Goal: Task Accomplishment & Management: Use online tool/utility

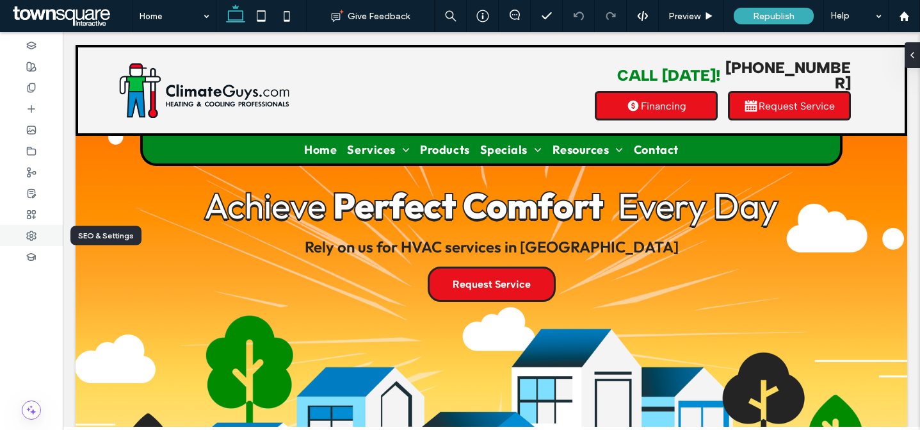
click at [39, 236] on div at bounding box center [31, 235] width 63 height 21
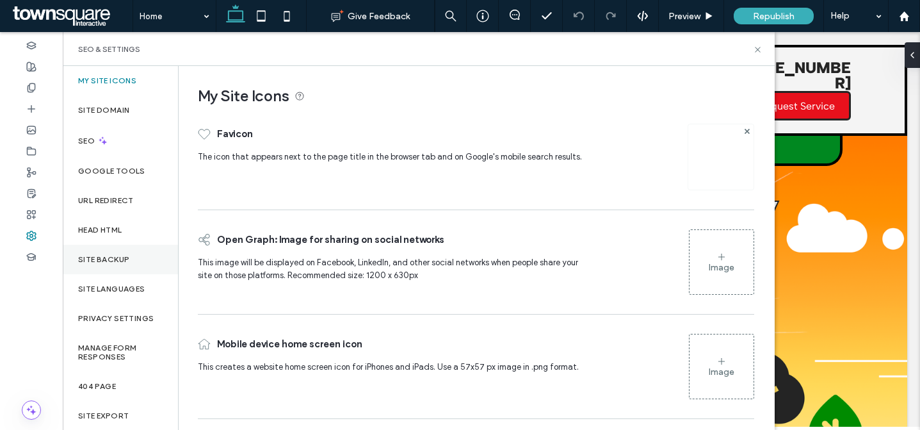
click at [134, 267] on div "Site Backup" at bounding box center [120, 259] width 115 height 29
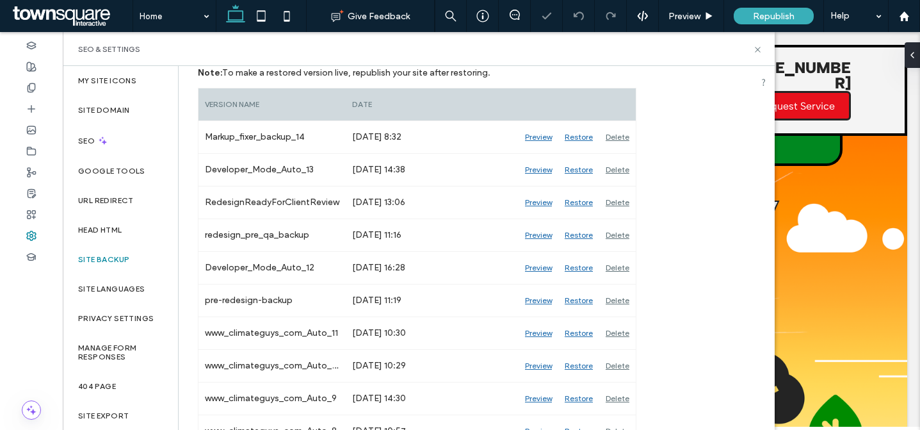
scroll to position [200, 0]
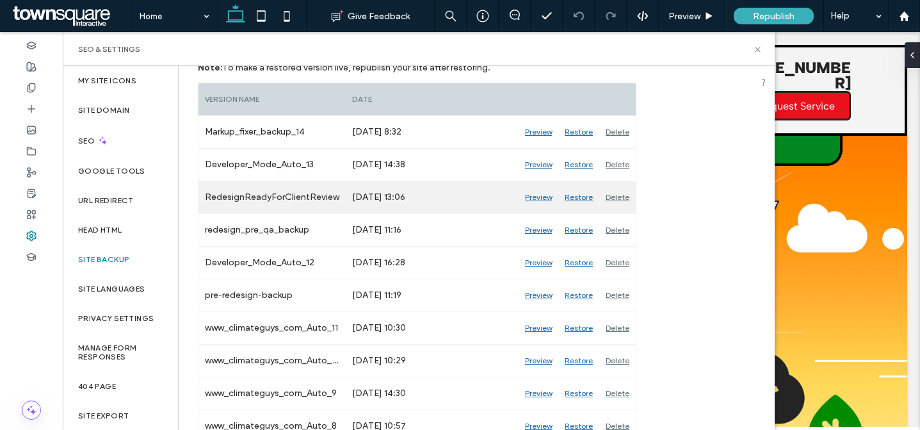
click at [535, 199] on div "Preview" at bounding box center [539, 197] width 40 height 32
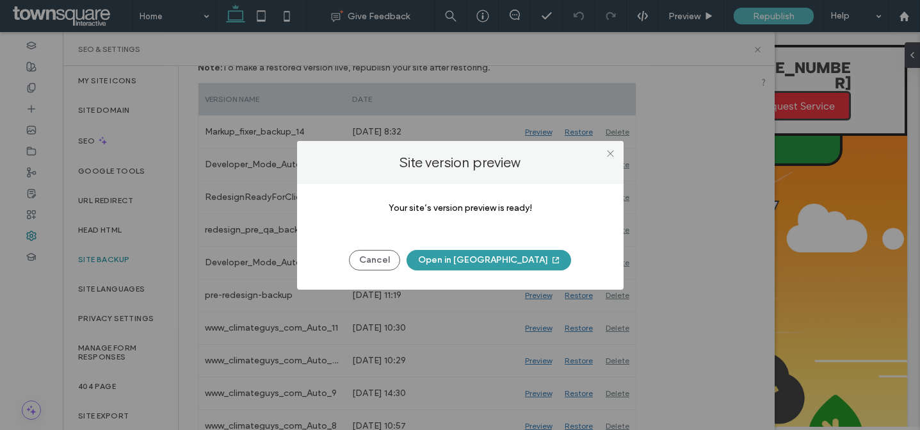
click at [484, 265] on button "Open in [GEOGRAPHIC_DATA]" at bounding box center [489, 260] width 165 height 20
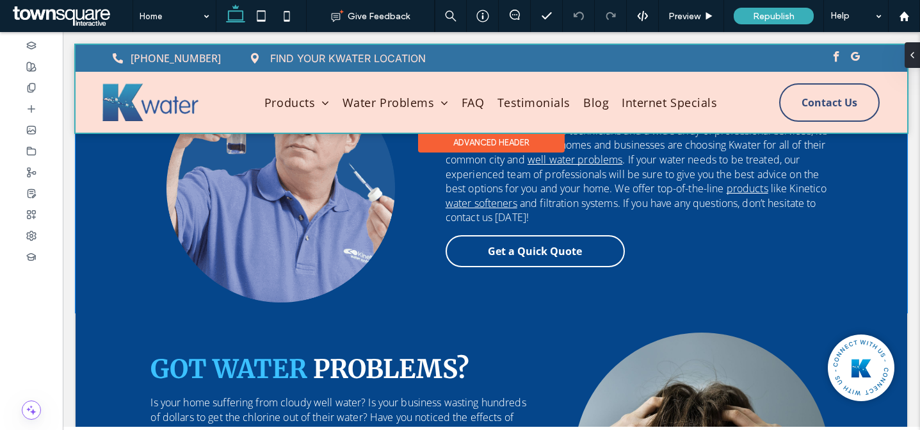
scroll to position [1233, 0]
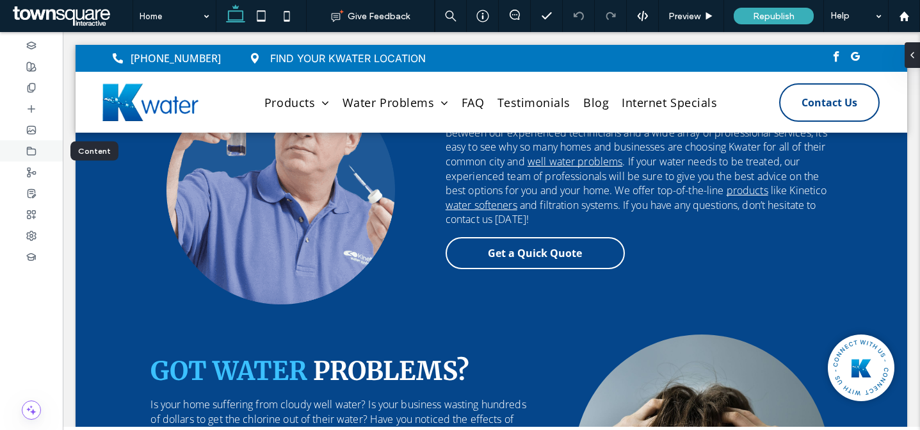
click at [35, 148] on use at bounding box center [32, 151] width 8 height 8
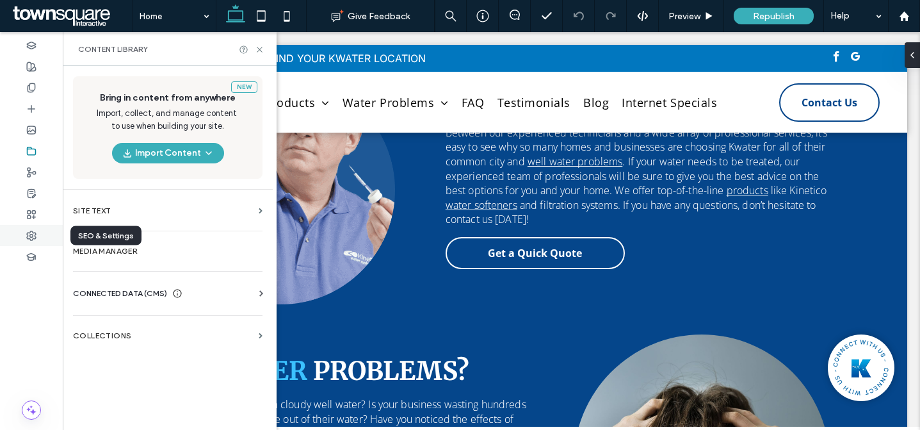
click at [36, 245] on div at bounding box center [31, 235] width 63 height 21
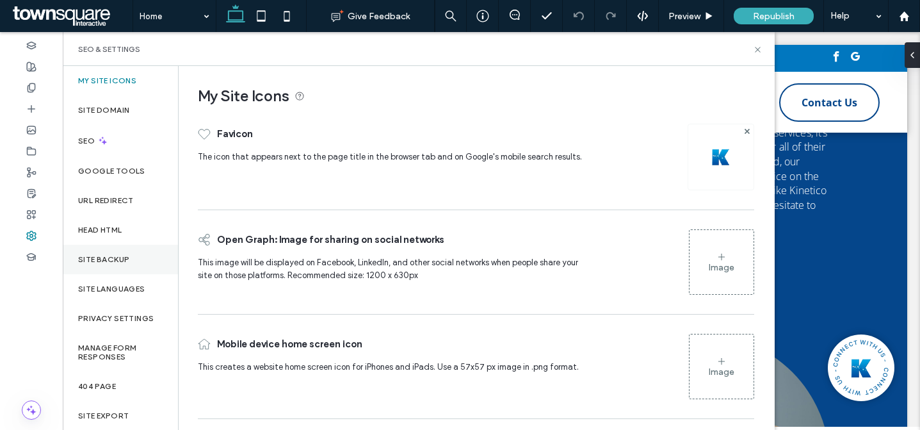
click at [110, 255] on label "Site Backup" at bounding box center [103, 259] width 51 height 9
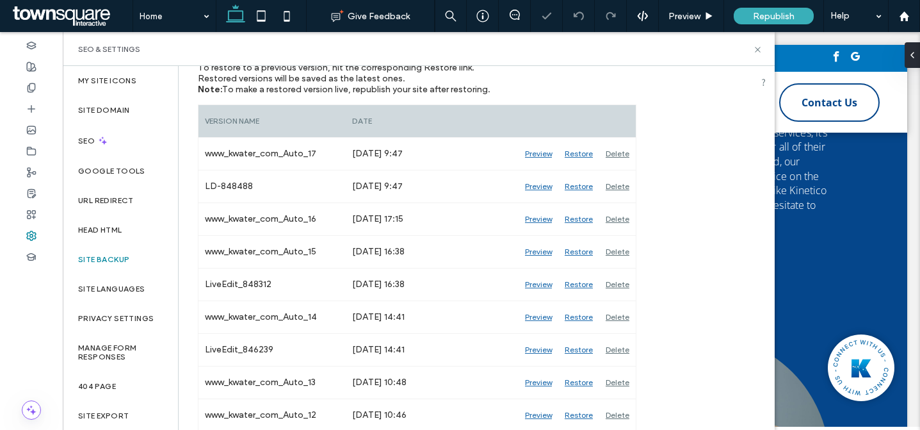
scroll to position [179, 0]
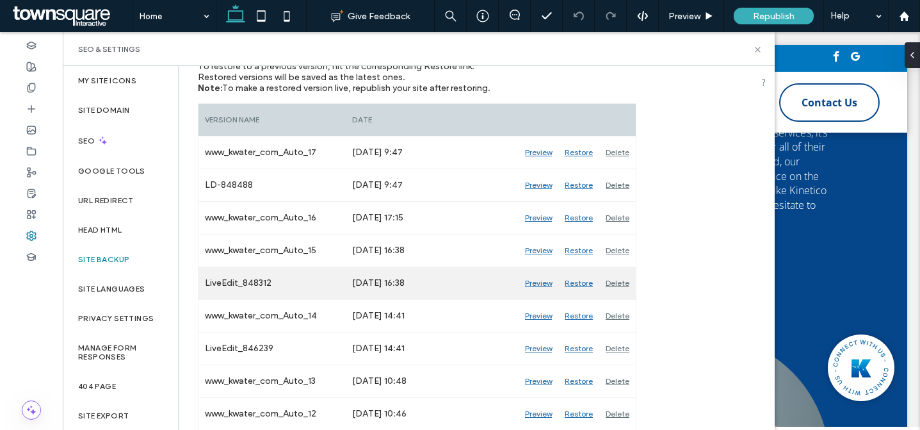
click at [535, 283] on div "Preview" at bounding box center [539, 283] width 40 height 32
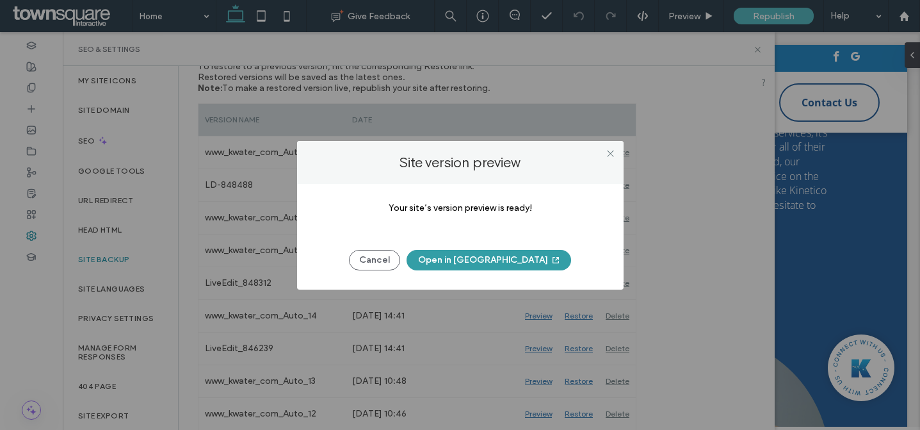
click at [478, 256] on button "Open in [GEOGRAPHIC_DATA]" at bounding box center [489, 260] width 165 height 20
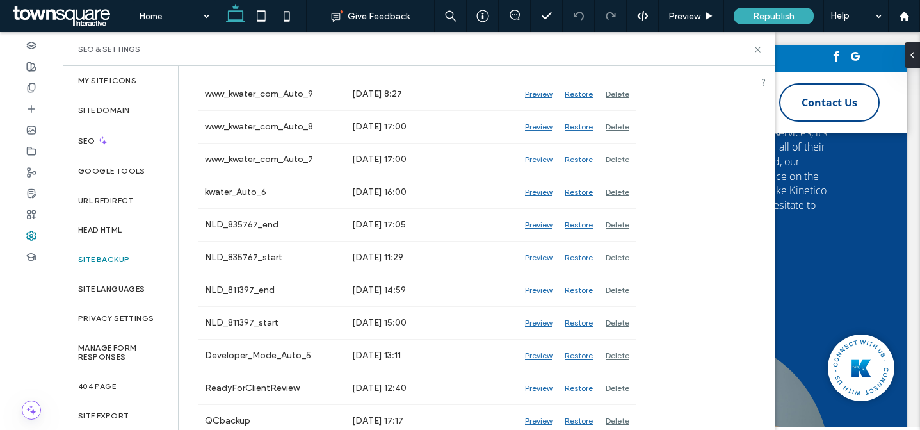
scroll to position [613, 0]
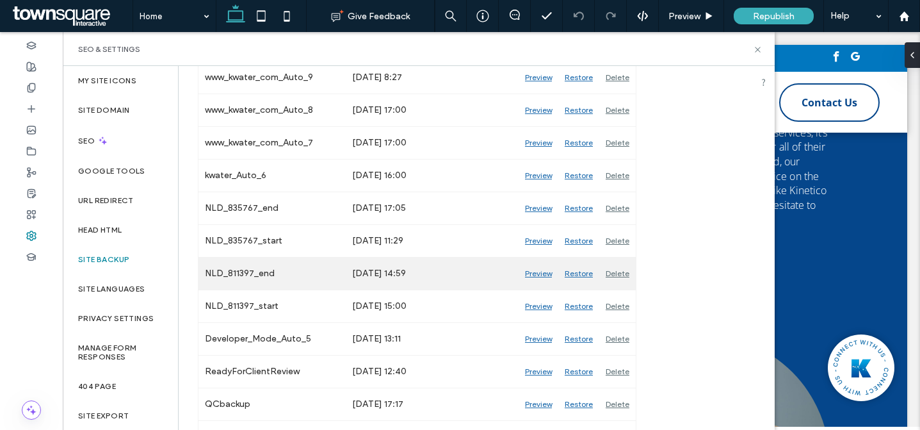
click at [530, 275] on div "Preview" at bounding box center [539, 273] width 40 height 32
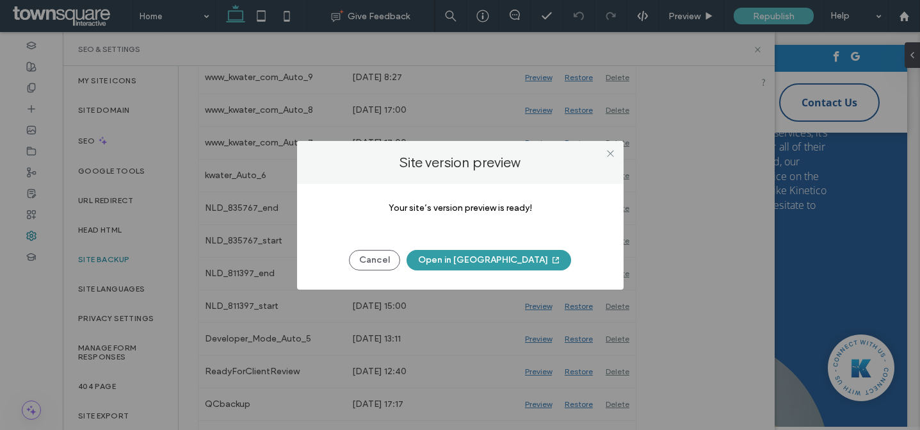
click at [512, 259] on button "Open in [GEOGRAPHIC_DATA]" at bounding box center [489, 260] width 165 height 20
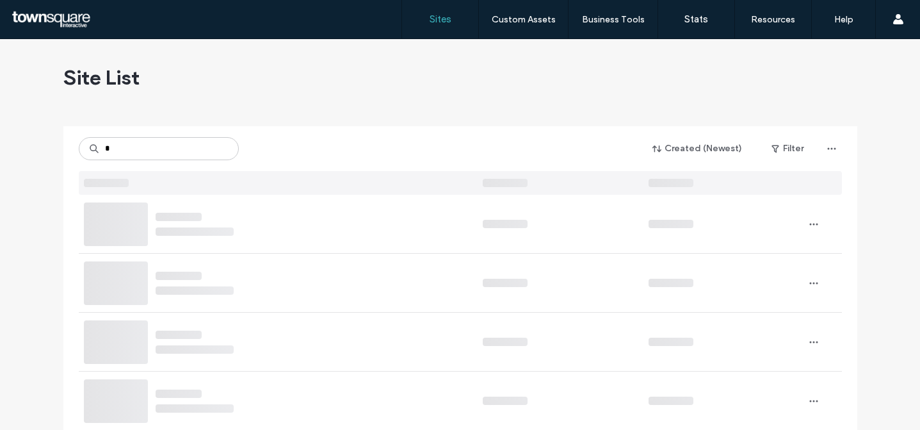
type input "*"
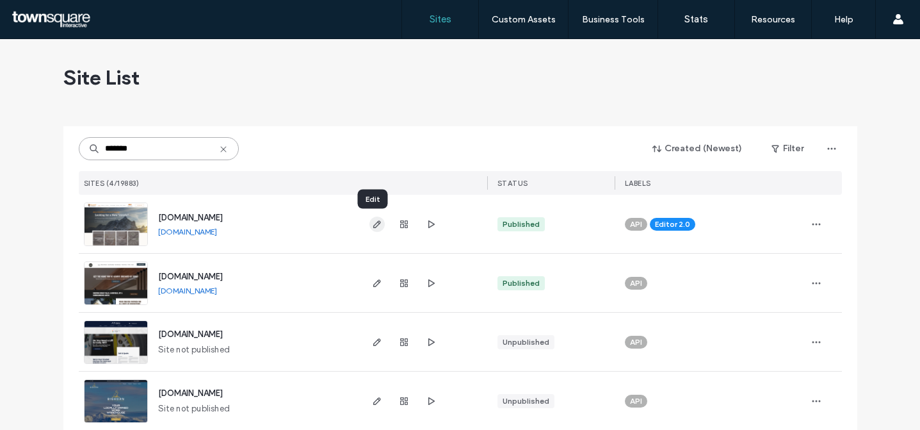
type input "*******"
click at [373, 226] on use "button" at bounding box center [377, 224] width 8 height 8
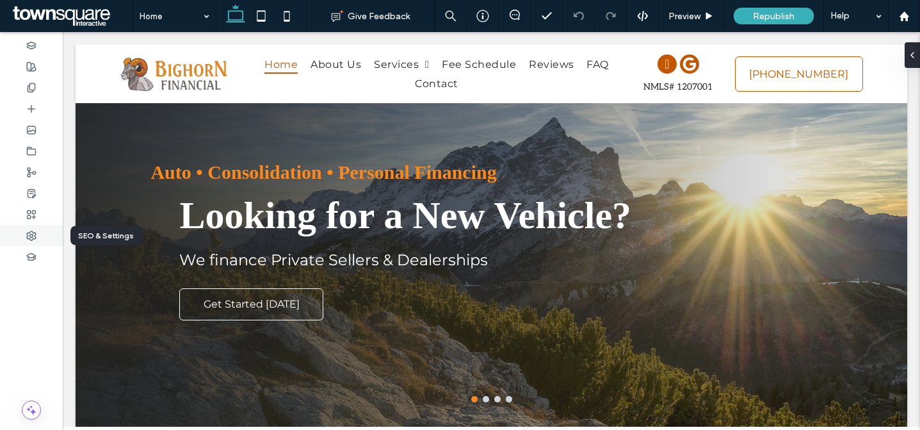
click at [22, 233] on div at bounding box center [31, 235] width 63 height 21
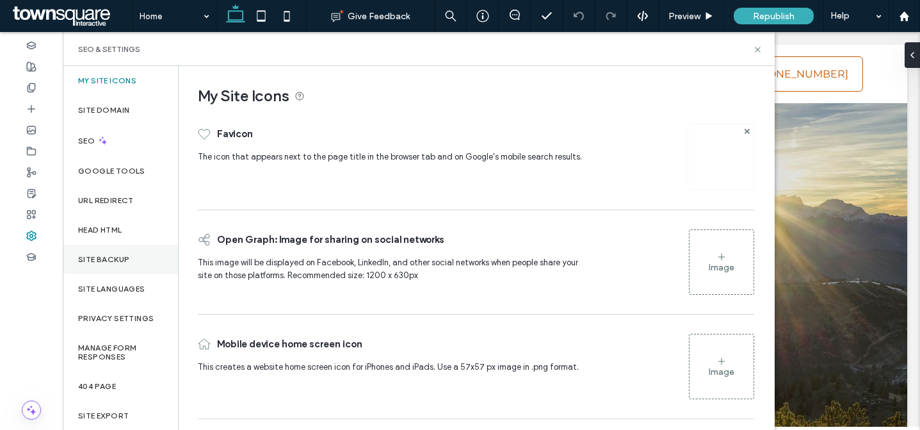
click at [127, 261] on label "Site Backup" at bounding box center [103, 259] width 51 height 9
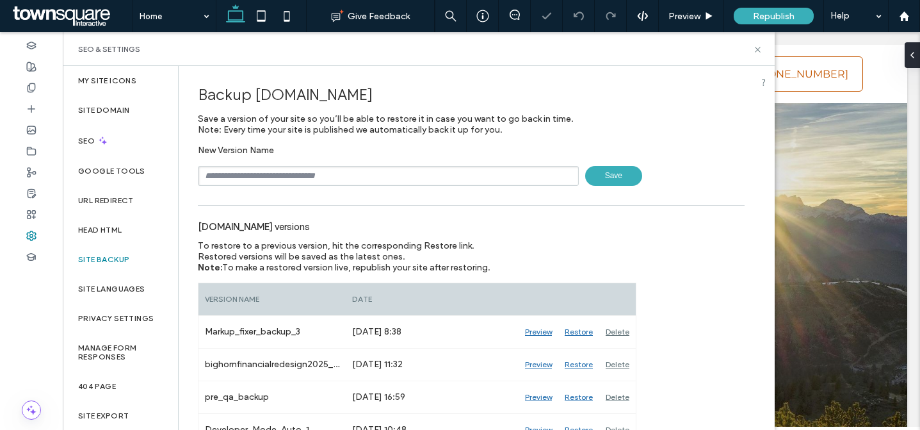
scroll to position [17, 0]
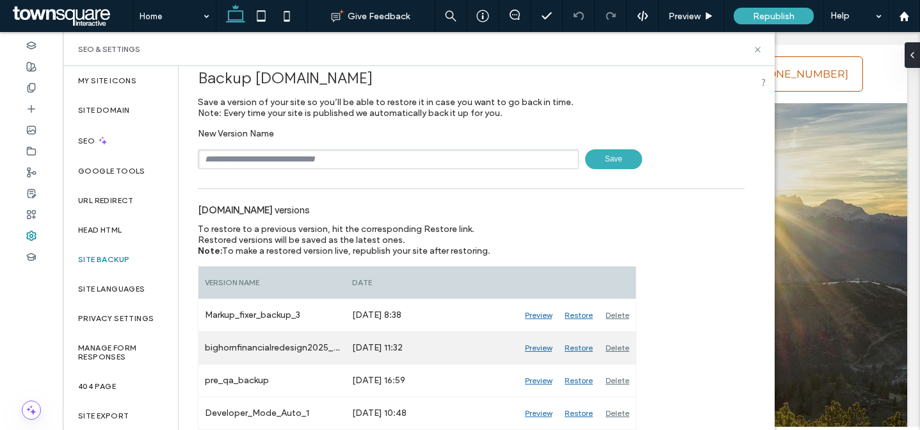
click at [531, 346] on div "Preview" at bounding box center [539, 348] width 40 height 32
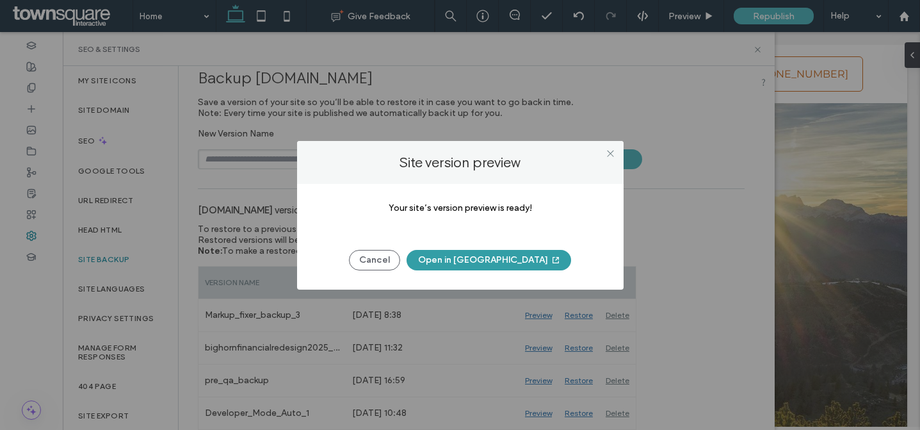
click at [492, 261] on button "Open in [GEOGRAPHIC_DATA]" at bounding box center [489, 260] width 165 height 20
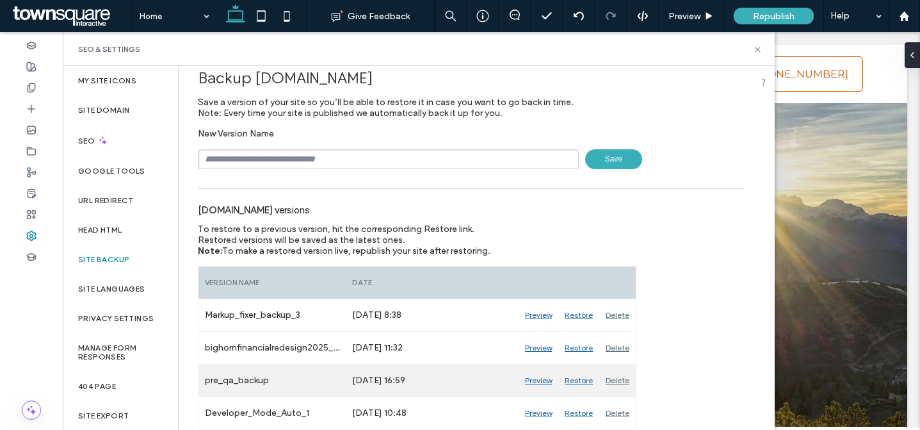
click at [533, 378] on div "Preview" at bounding box center [539, 380] width 40 height 32
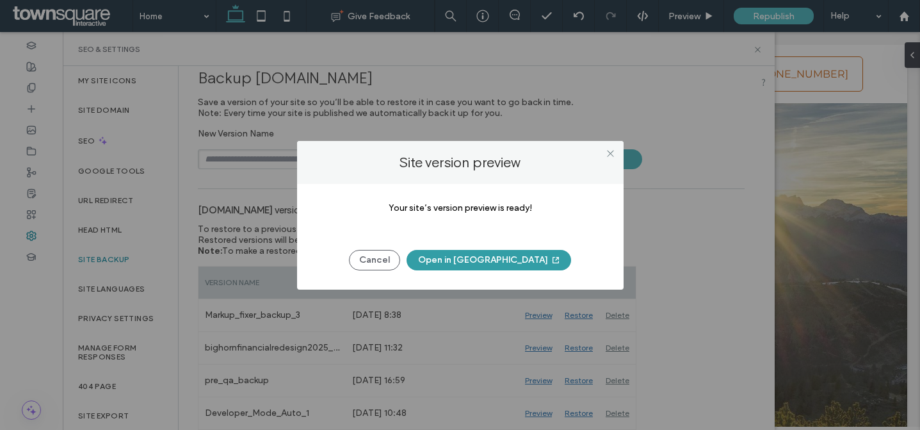
click at [486, 257] on button "Open in [GEOGRAPHIC_DATA]" at bounding box center [489, 260] width 165 height 20
